Goal: Transaction & Acquisition: Book appointment/travel/reservation

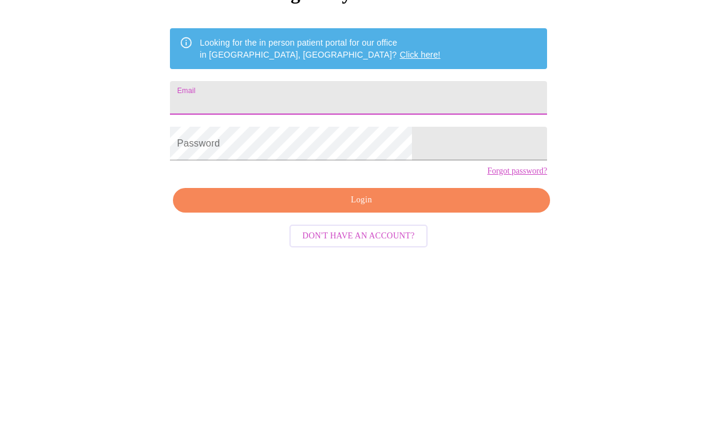
type input "[EMAIL_ADDRESS][DOMAIN_NAME]"
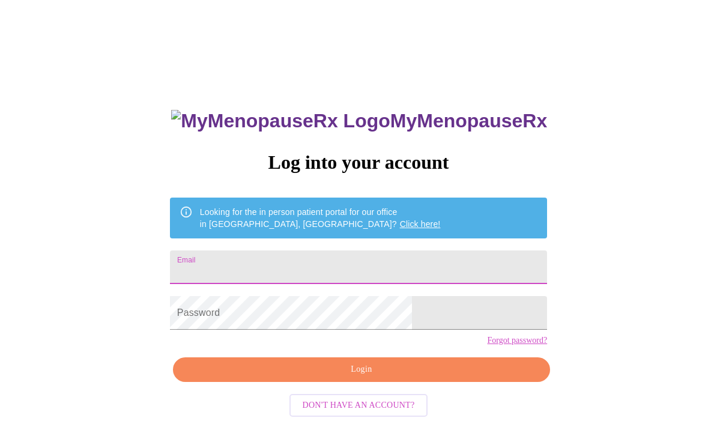
type input "[EMAIL_ADDRESS][DOMAIN_NAME]"
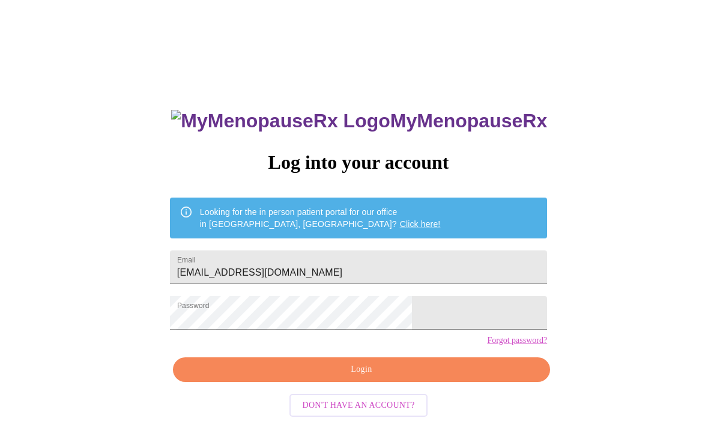
click at [385, 377] on span "Login" at bounding box center [361, 369] width 349 height 15
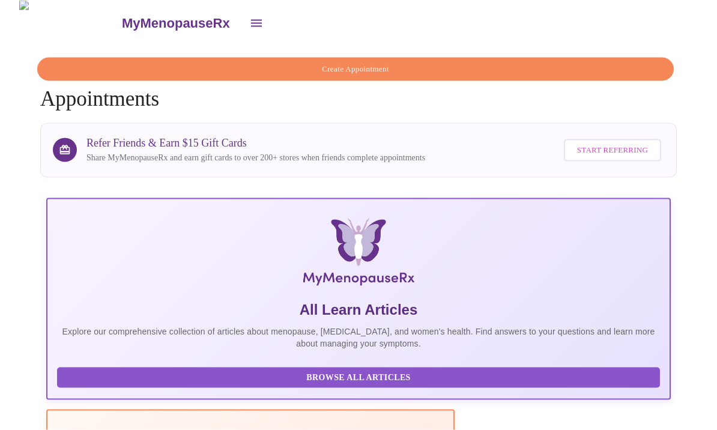
scroll to position [0, 125]
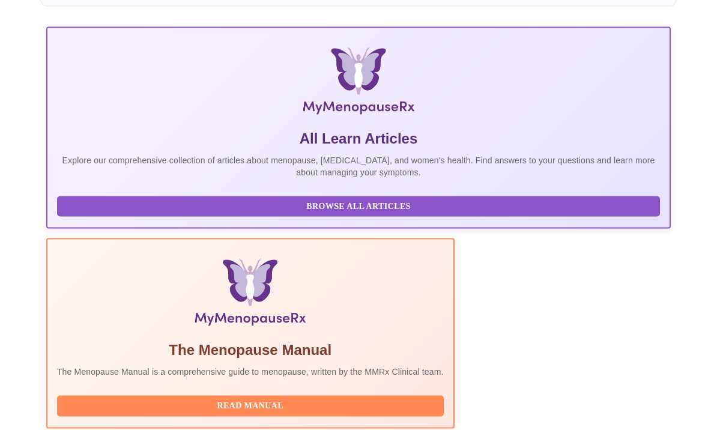
scroll to position [0, 0]
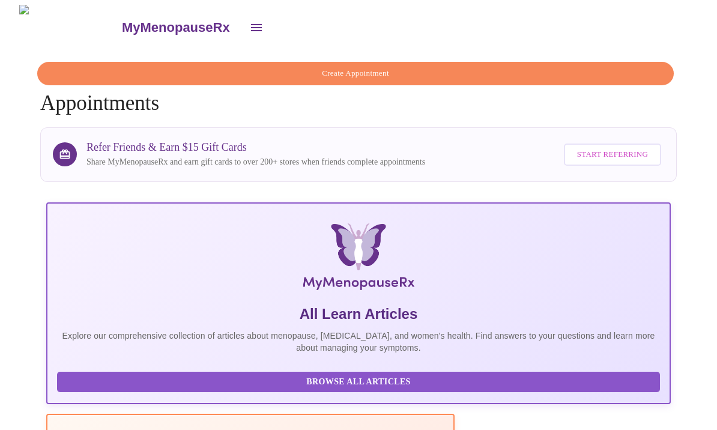
click at [534, 62] on button "Create Appointment" at bounding box center [355, 73] width 636 height 23
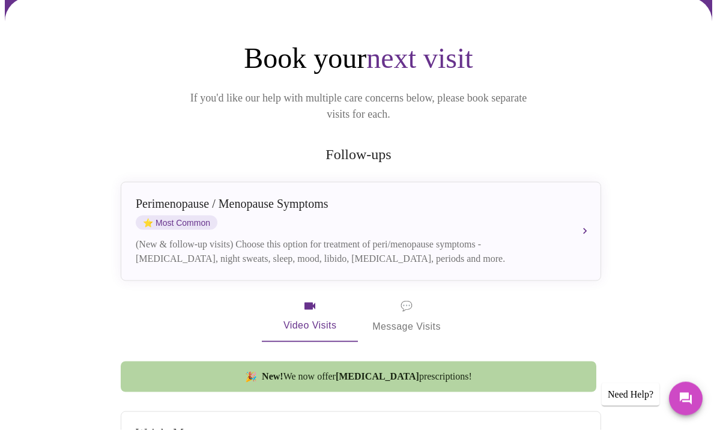
scroll to position [91, 0]
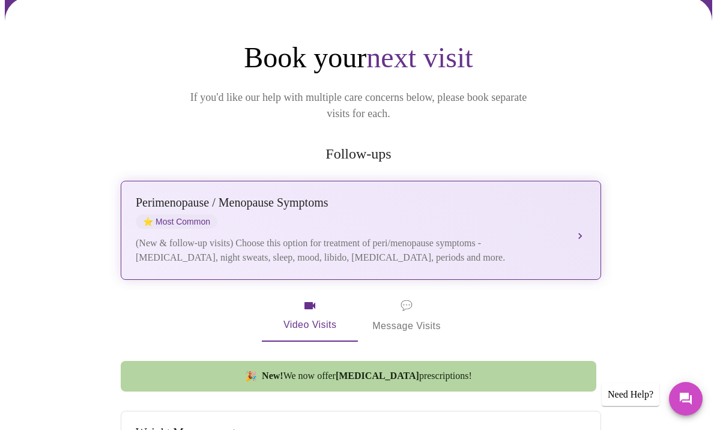
click at [564, 209] on div "Perimenopause / Menopause Symptoms ⭐ Most Common (New & follow-up visits) Choos…" at bounding box center [361, 230] width 450 height 69
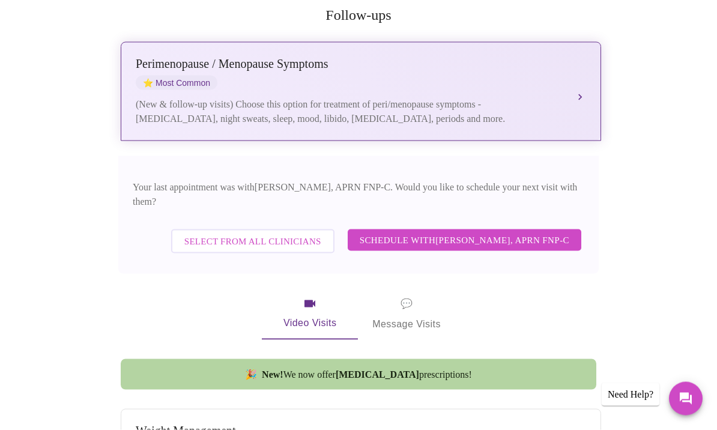
scroll to position [230, 0]
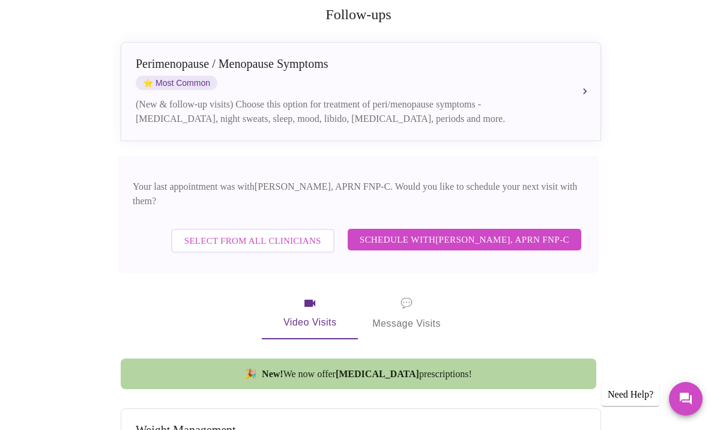
click at [549, 232] on span "Schedule with Kelly Perisin, APRN FNP-C" at bounding box center [464, 240] width 209 height 16
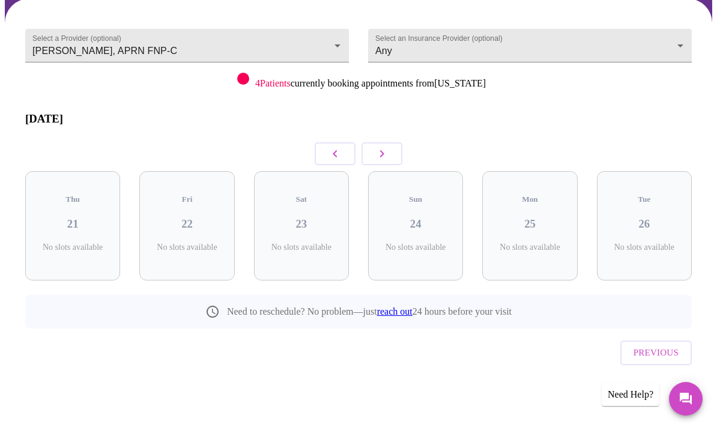
scroll to position [14, 0]
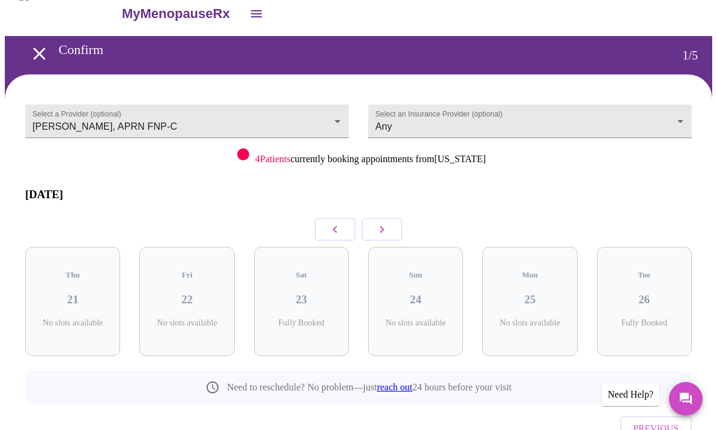
click at [393, 218] on button "button" at bounding box center [381, 229] width 41 height 23
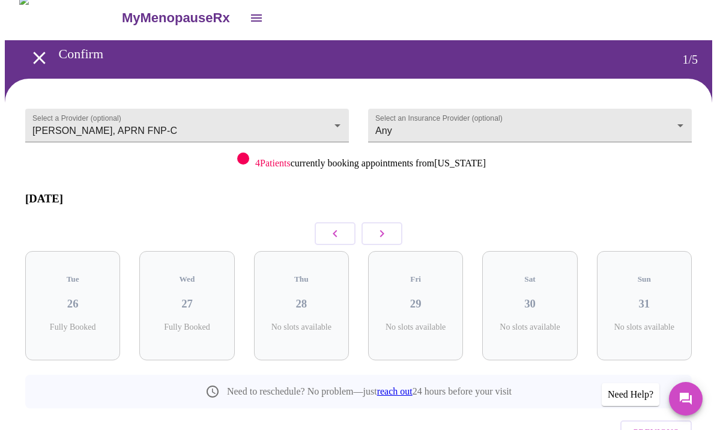
scroll to position [0, 0]
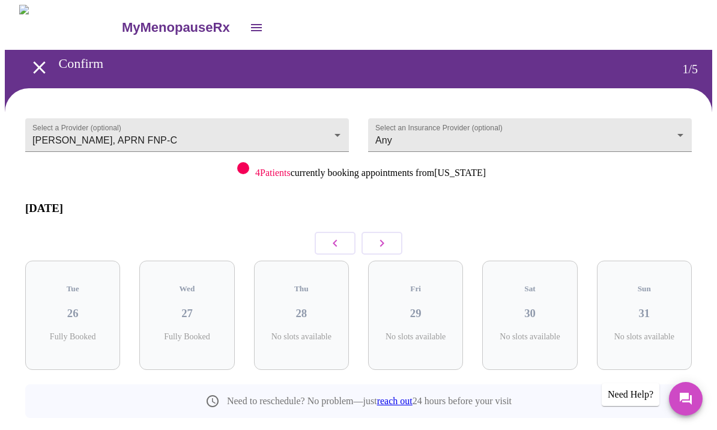
click at [391, 232] on button "button" at bounding box center [381, 243] width 41 height 23
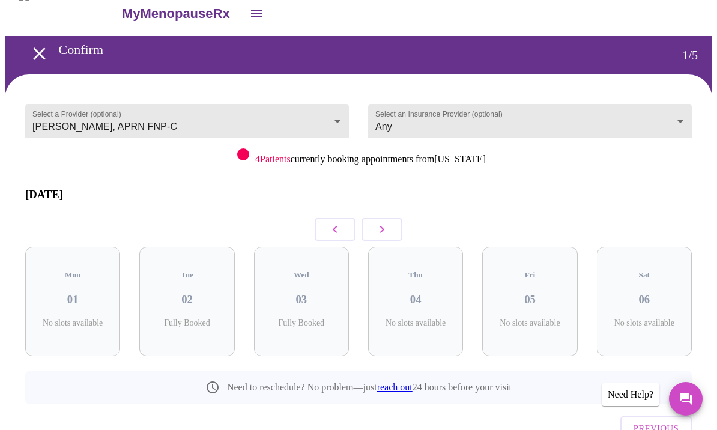
click at [390, 218] on button "button" at bounding box center [381, 229] width 41 height 23
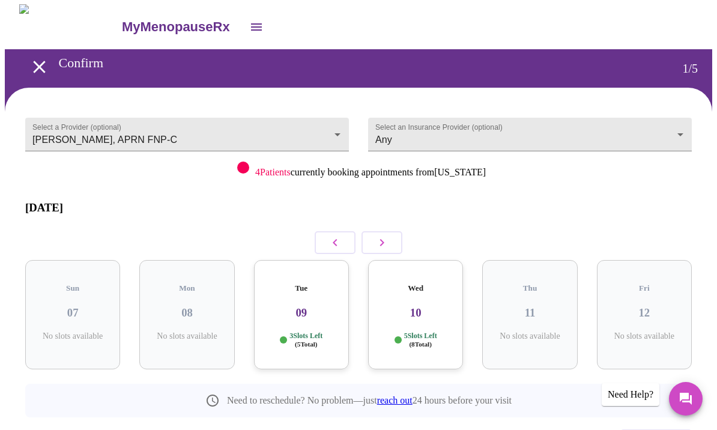
scroll to position [0, 0]
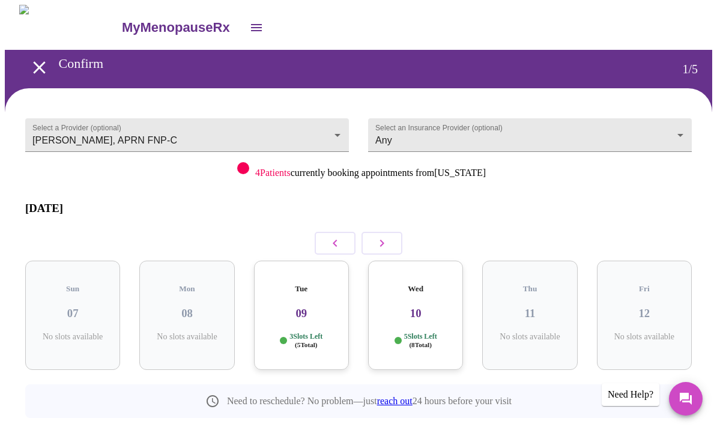
click at [394, 232] on button "button" at bounding box center [381, 243] width 41 height 23
click at [392, 232] on button "button" at bounding box center [381, 243] width 41 height 23
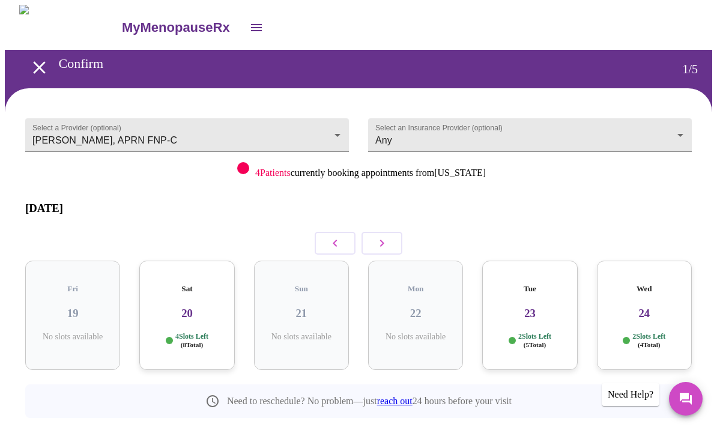
click at [384, 236] on icon "button" at bounding box center [382, 243] width 14 height 14
click at [292, 131] on body "MyMenopauseRx Confirm 1 / 5 Select a Provider (optional) Kelly Perisin, APRN FN…" at bounding box center [358, 260] width 707 height 510
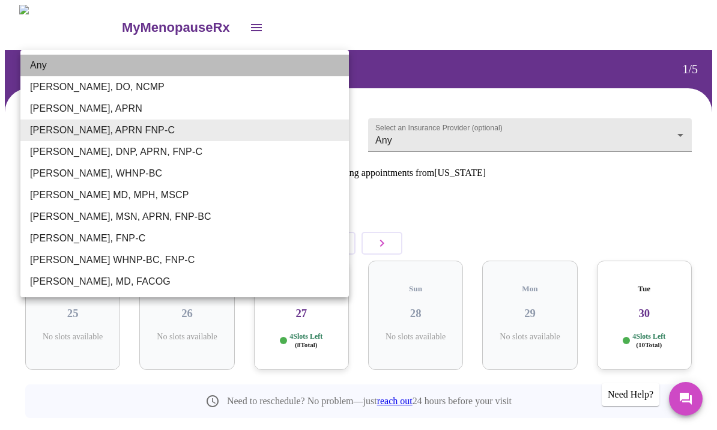
click at [276, 62] on li "Any" at bounding box center [184, 66] width 328 height 22
type input "Any"
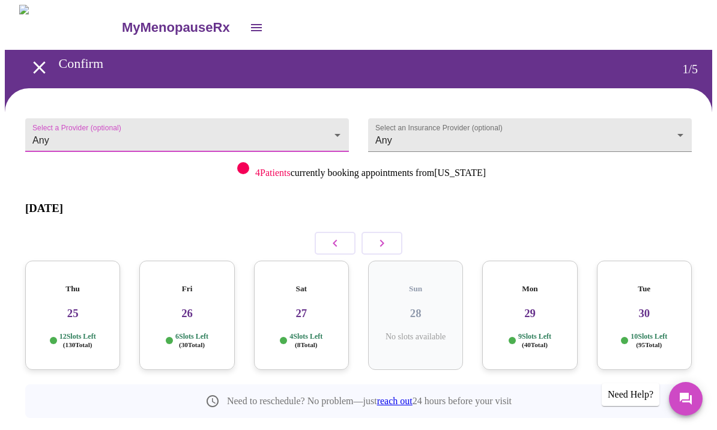
click at [334, 232] on button "button" at bounding box center [334, 243] width 41 height 23
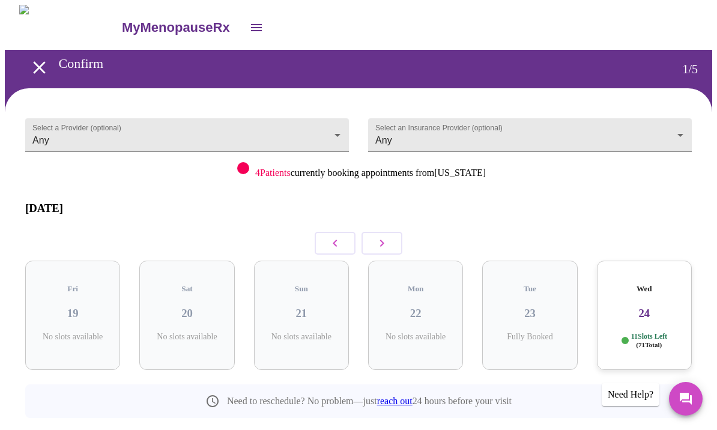
click at [340, 236] on icon "button" at bounding box center [335, 243] width 14 height 14
click at [339, 236] on icon "button" at bounding box center [335, 243] width 14 height 14
click at [338, 236] on icon "button" at bounding box center [335, 243] width 14 height 14
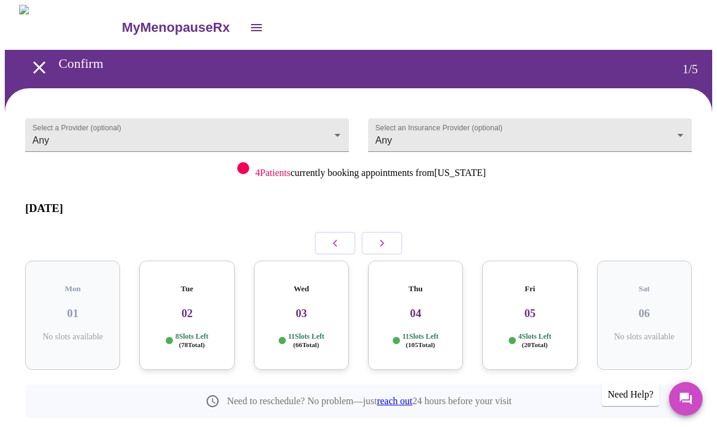
click at [341, 236] on icon "button" at bounding box center [335, 243] width 14 height 14
click at [337, 236] on icon "button" at bounding box center [335, 243] width 14 height 14
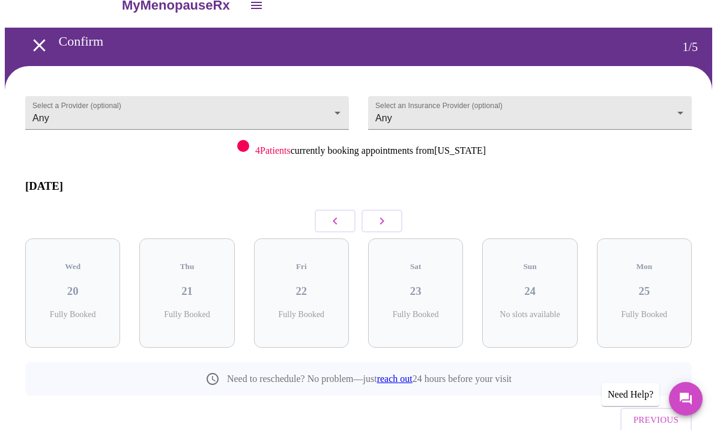
scroll to position [25, 0]
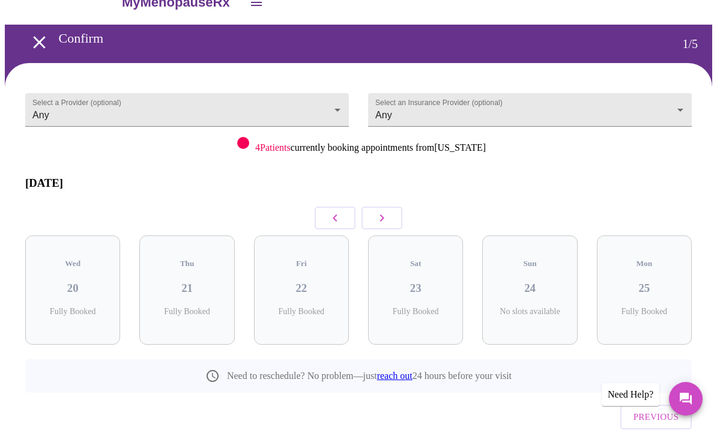
click at [336, 211] on icon "button" at bounding box center [335, 218] width 14 height 14
click at [388, 211] on icon "button" at bounding box center [382, 218] width 14 height 14
click at [385, 211] on icon "button" at bounding box center [382, 218] width 14 height 14
click at [437, 281] on h3 "29" at bounding box center [416, 287] width 76 height 13
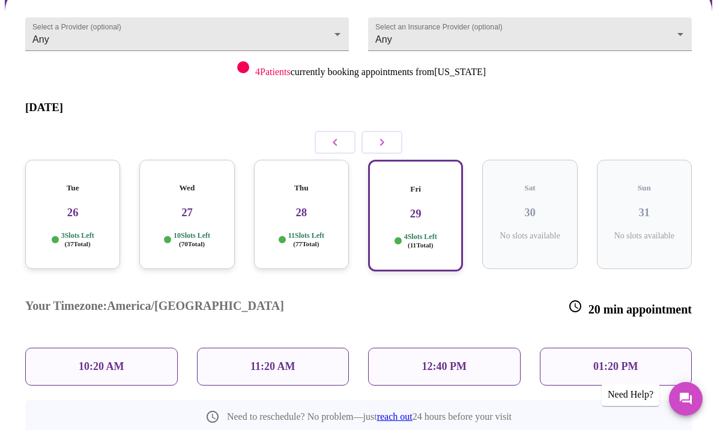
scroll to position [110, 0]
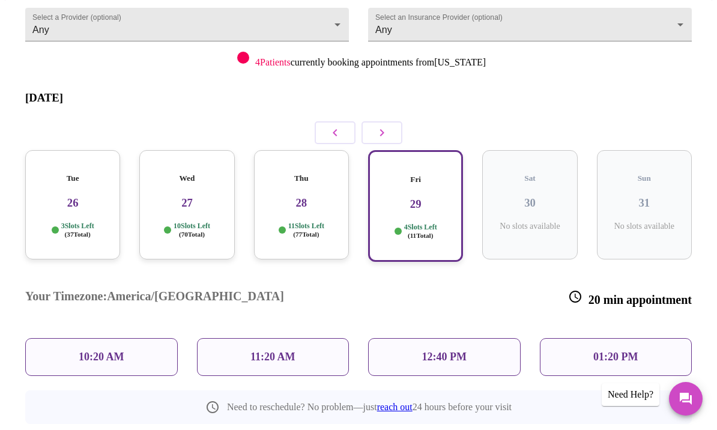
click at [257, 351] on p "11:20 AM" at bounding box center [272, 357] width 45 height 13
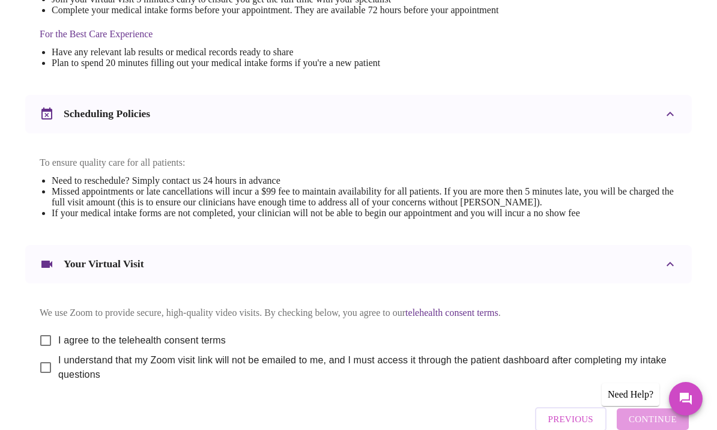
scroll to position [394, 0]
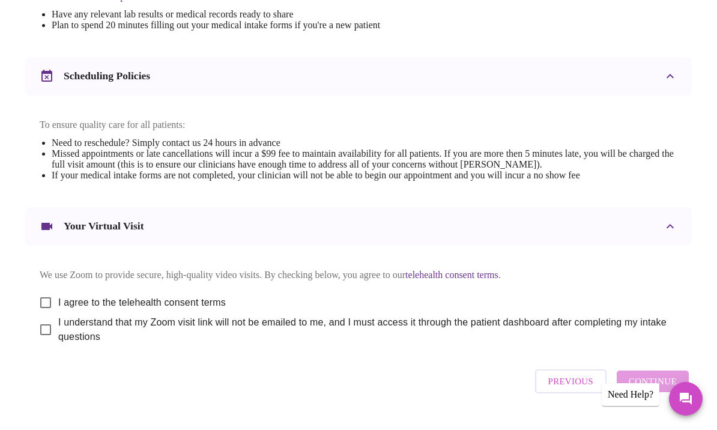
click at [39, 308] on input "I agree to the telehealth consent terms" at bounding box center [45, 302] width 25 height 25
checkbox input "true"
click at [369, 334] on span "I understand that my Zoom visit link will not be emailed to me, and I must acce…" at bounding box center [362, 329] width 609 height 29
click at [58, 334] on input "I understand that my Zoom visit link will not be emailed to me, and I must acce…" at bounding box center [45, 329] width 25 height 25
checkbox input "true"
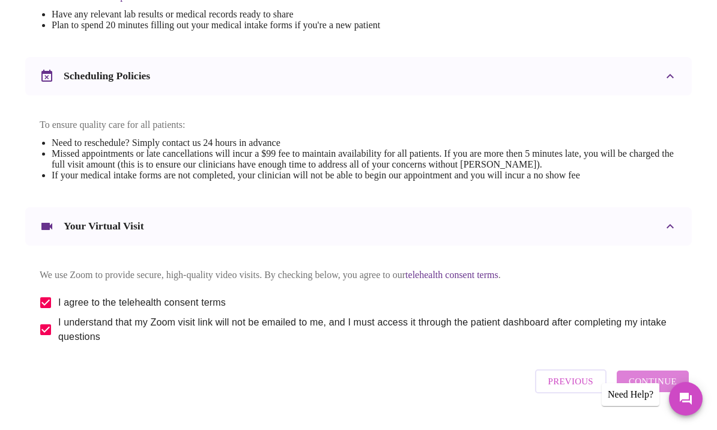
click at [661, 389] on span "Continue" at bounding box center [652, 381] width 48 height 16
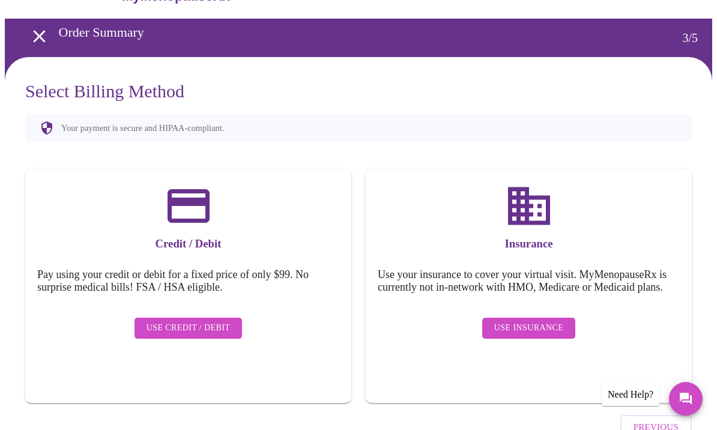
click at [527, 339] on button "Use Insurance" at bounding box center [528, 327] width 93 height 21
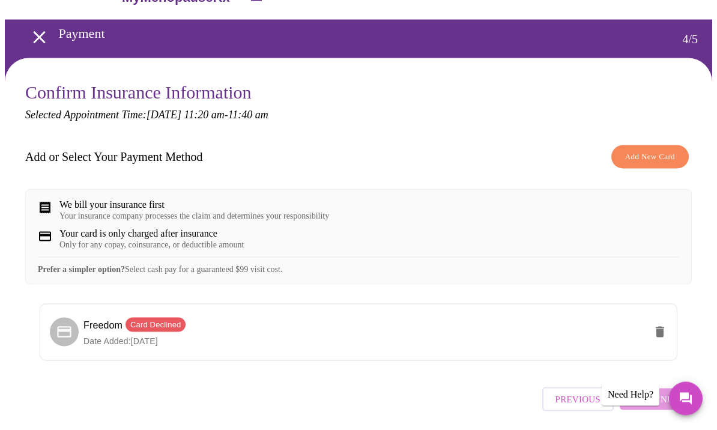
scroll to position [46, 0]
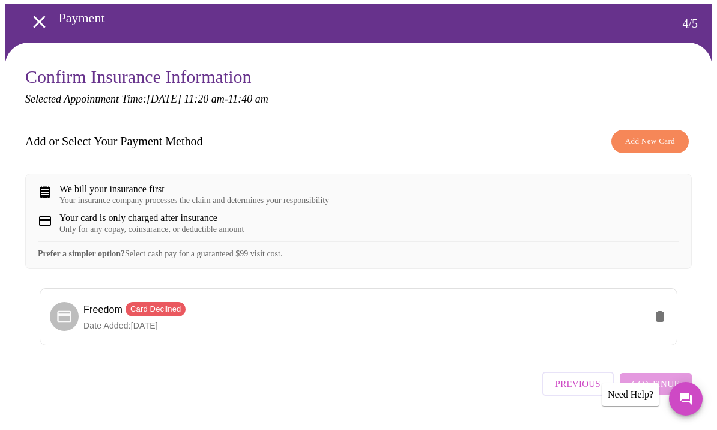
click at [664, 138] on span "Add New Card" at bounding box center [650, 141] width 50 height 14
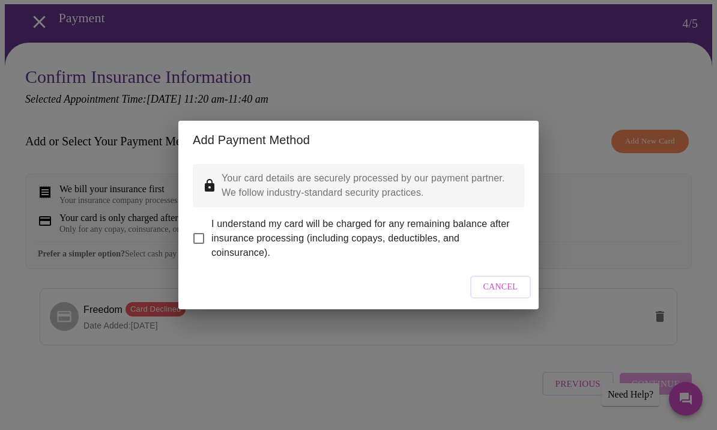
click at [379, 248] on span "I understand my card will be charged for any remaining balance after insurance …" at bounding box center [362, 238] width 303 height 43
click at [211, 248] on input "I understand my card will be charged for any remaining balance after insurance …" at bounding box center [198, 238] width 25 height 25
checkbox input "true"
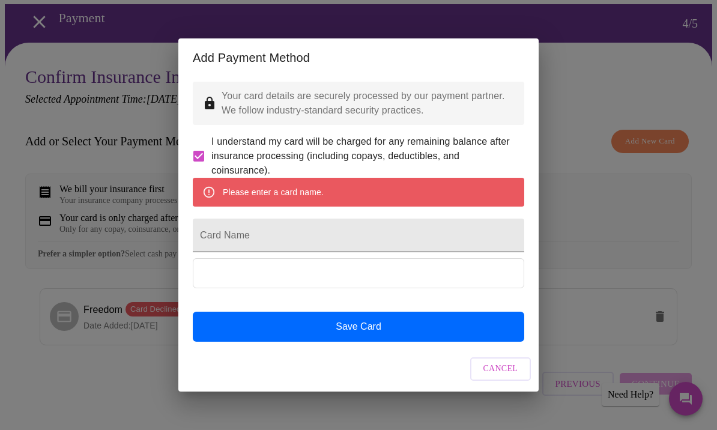
click at [409, 251] on input "Card Name" at bounding box center [358, 235] width 331 height 34
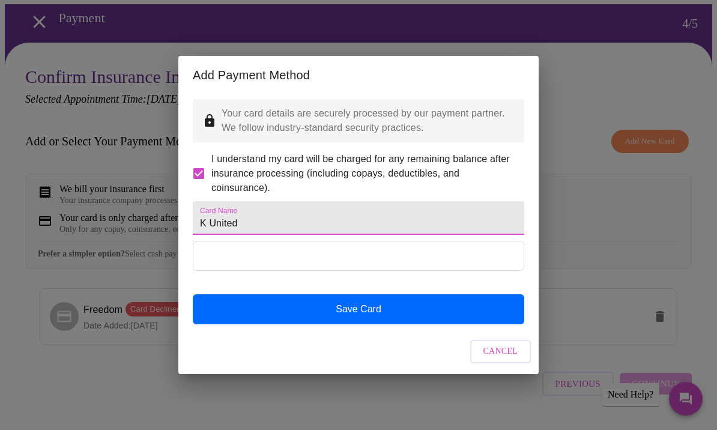
type input "K United"
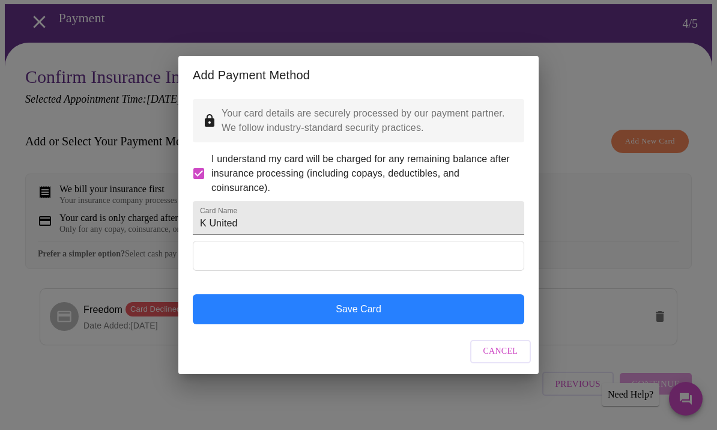
click at [386, 324] on button "Save Card" at bounding box center [358, 309] width 331 height 30
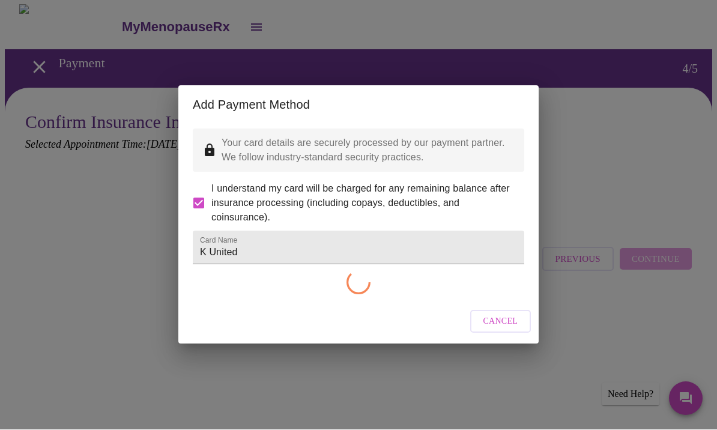
checkbox input "false"
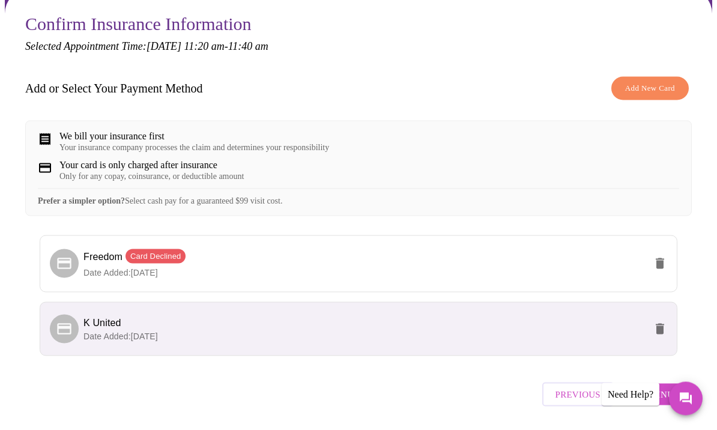
scroll to position [109, 0]
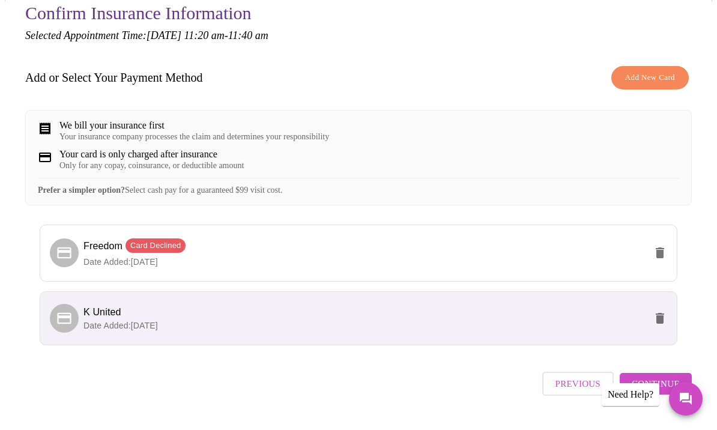
click at [671, 391] on span "Continue" at bounding box center [655, 384] width 48 height 16
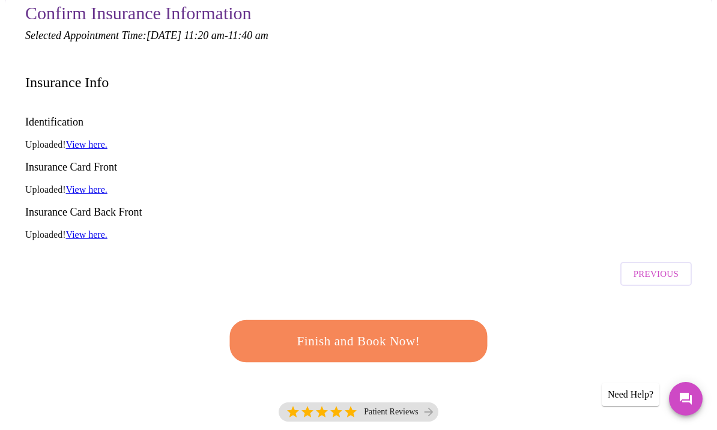
click at [417, 330] on span "Finish and Book Now!" at bounding box center [358, 341] width 222 height 22
